Goal: Check status: Check status

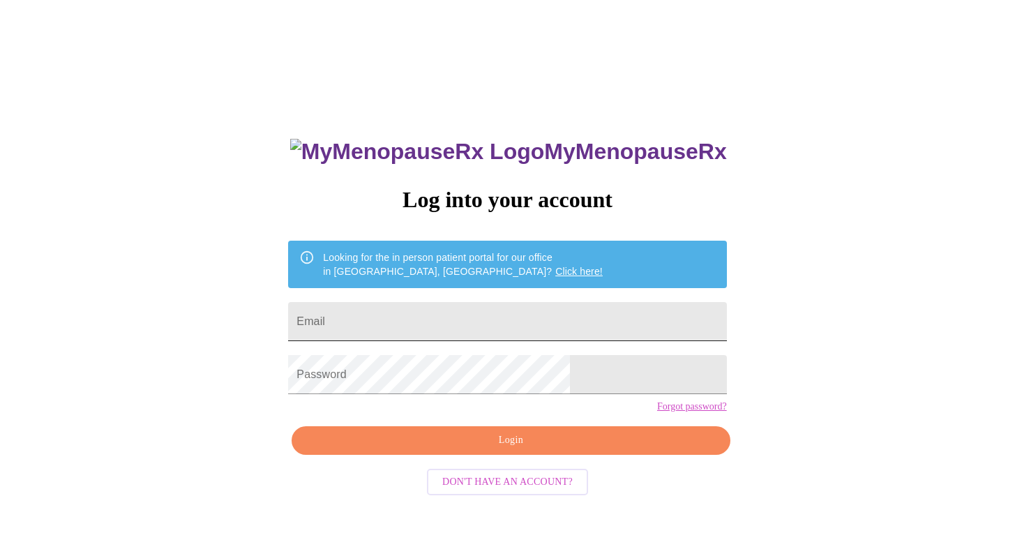
click at [443, 324] on input "Email" at bounding box center [507, 321] width 438 height 39
type input "kwardo6@sbcglobal.net"
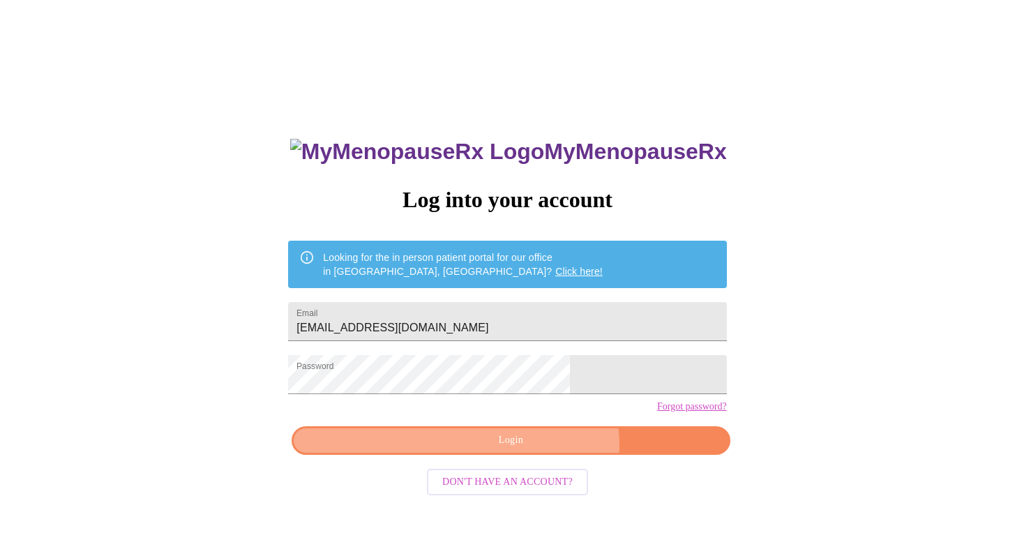
click at [533, 449] on span "Login" at bounding box center [511, 440] width 406 height 17
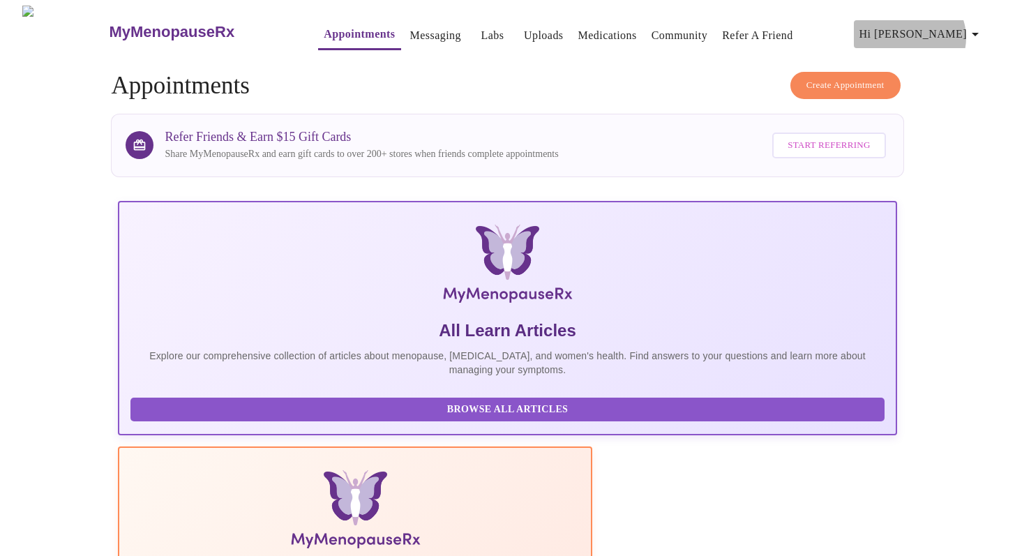
click at [956, 32] on span "Hi [PERSON_NAME]" at bounding box center [921, 34] width 124 height 20
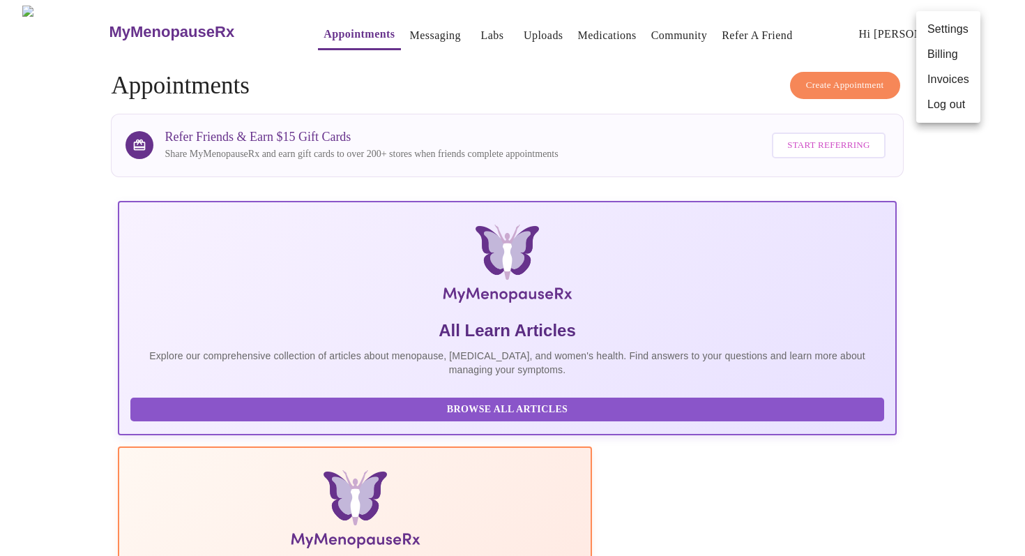
click at [1014, 30] on div at bounding box center [512, 278] width 1025 height 556
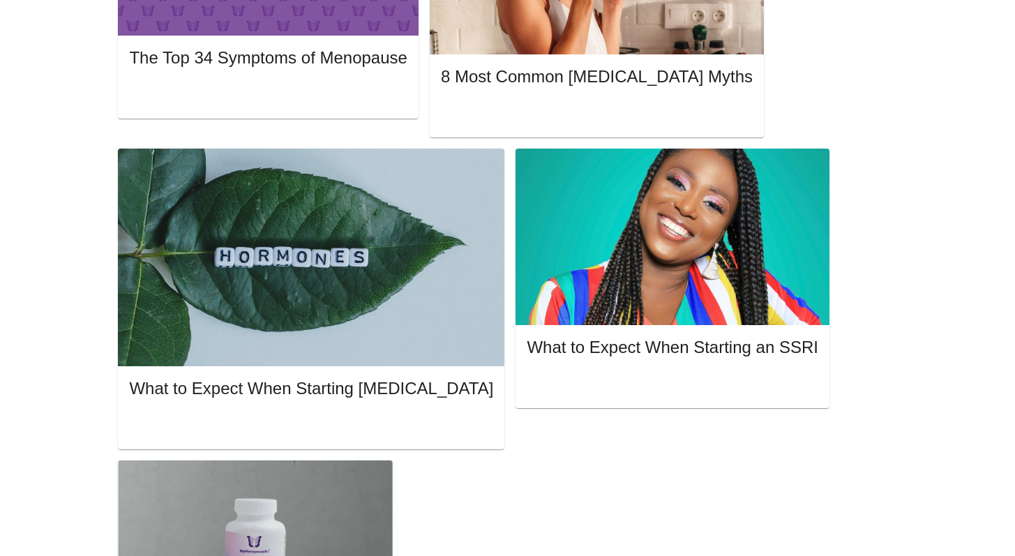
scroll to position [847, 0]
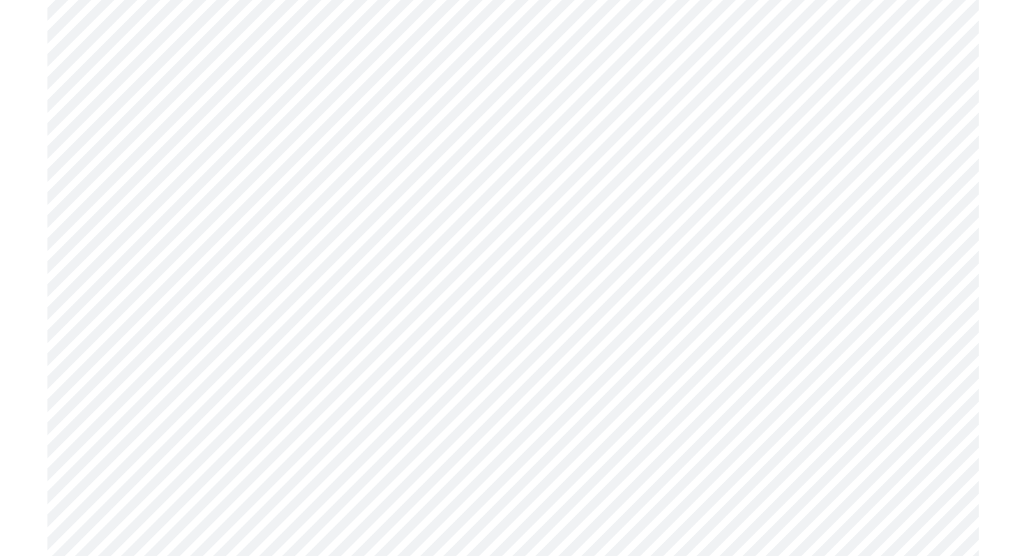
scroll to position [6522, 0]
